Goal: Obtain resource: Obtain resource

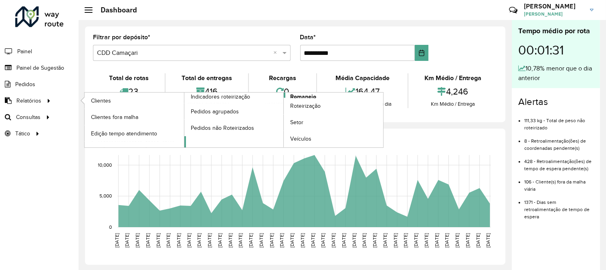
click at [325, 94] on link "Romaneio" at bounding box center [283, 120] width 199 height 55
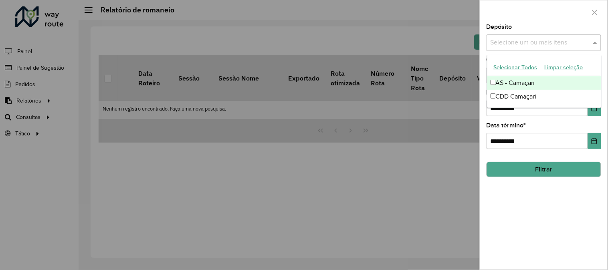
click at [579, 41] on input "text" at bounding box center [540, 43] width 103 height 10
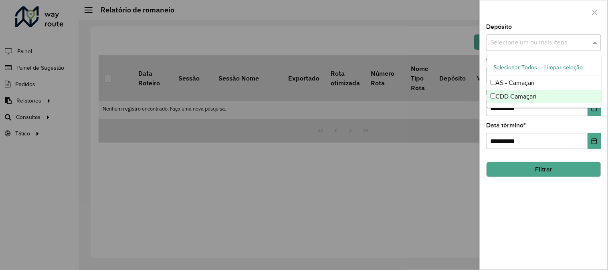
click at [519, 98] on div "CDD Camaçari" at bounding box center [544, 97] width 114 height 14
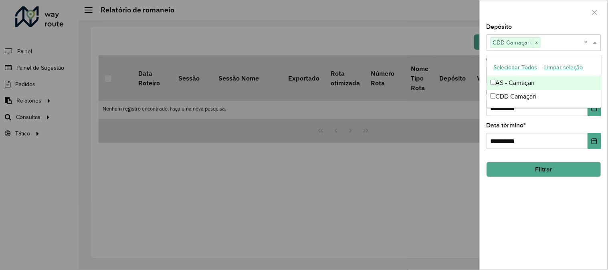
click at [540, 15] on div at bounding box center [543, 12] width 127 height 24
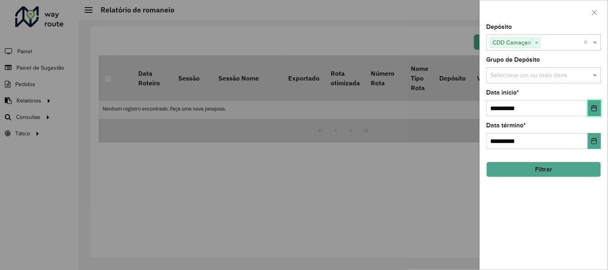
click at [589, 107] on button "Choose Date" at bounding box center [594, 108] width 13 height 16
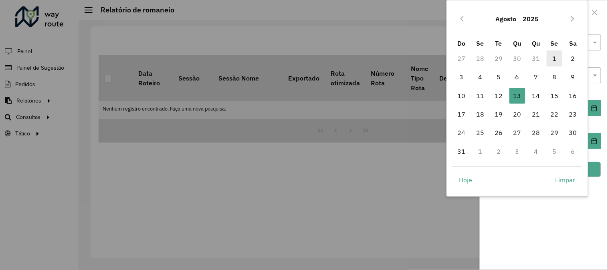
click at [551, 59] on span "1" at bounding box center [555, 59] width 16 height 16
type input "**********"
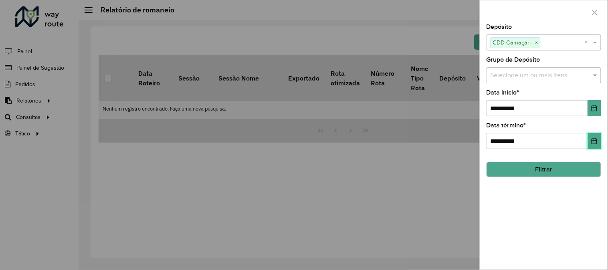
click at [596, 137] on button "Choose Date" at bounding box center [594, 141] width 13 height 16
click at [571, 231] on div "**********" at bounding box center [543, 147] width 127 height 246
click at [562, 176] on button "Filtrar" at bounding box center [544, 169] width 115 height 15
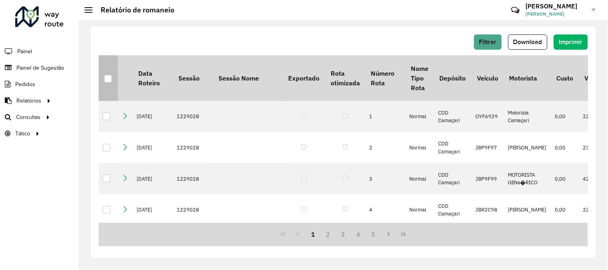
click at [107, 78] on div at bounding box center [108, 79] width 8 height 8
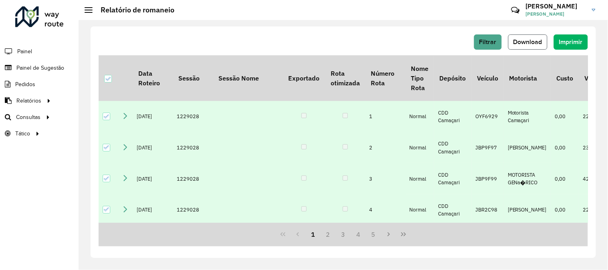
click at [540, 46] on button "Download" at bounding box center [527, 41] width 39 height 15
